Goal: Find specific page/section: Find specific page/section

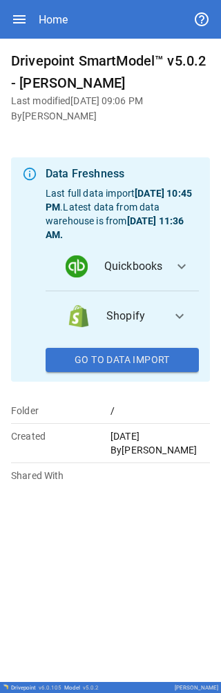
click at [22, 22] on icon "button" at bounding box center [19, 19] width 12 height 8
